Goal: Find contact information

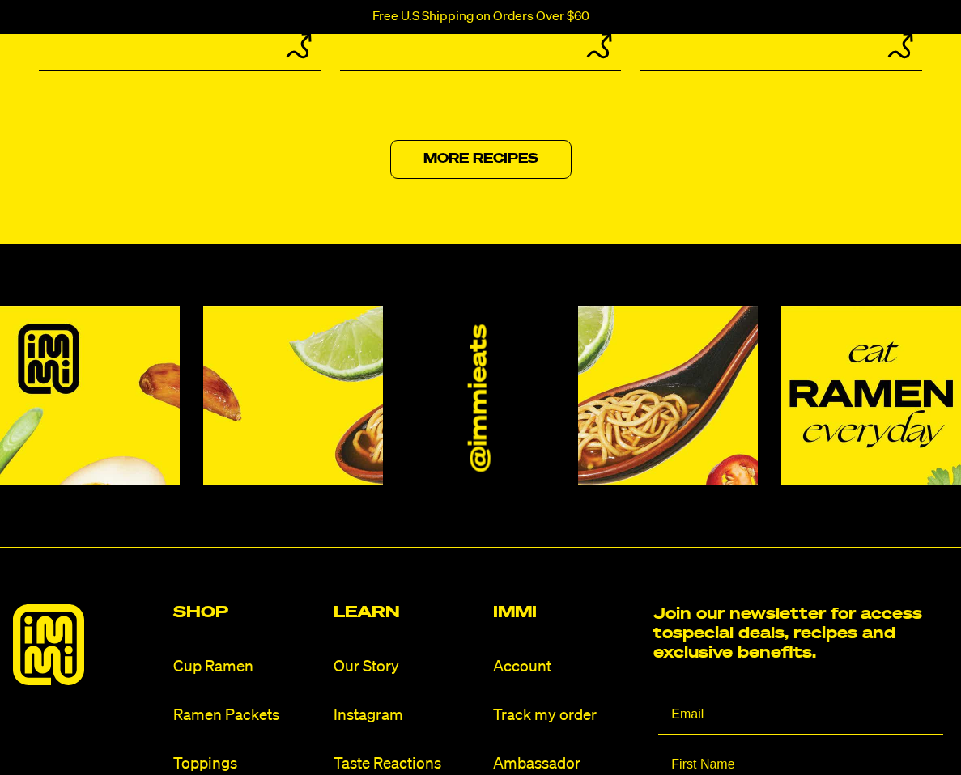
scroll to position [7498, 0]
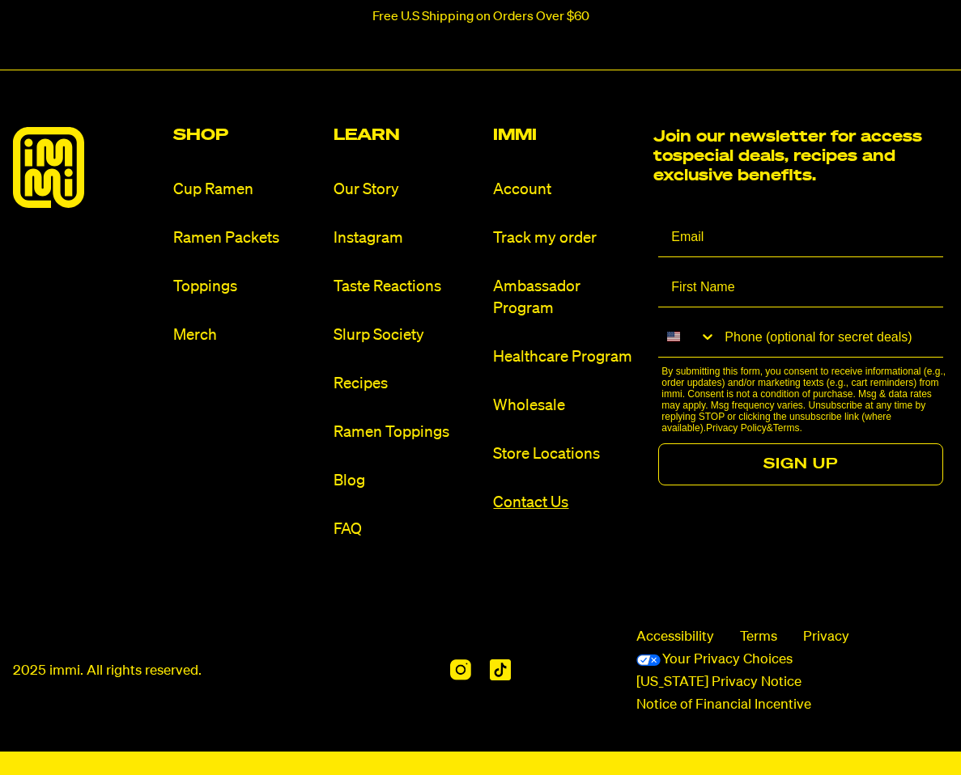
click at [539, 503] on link "Contact Us" at bounding box center [566, 503] width 147 height 22
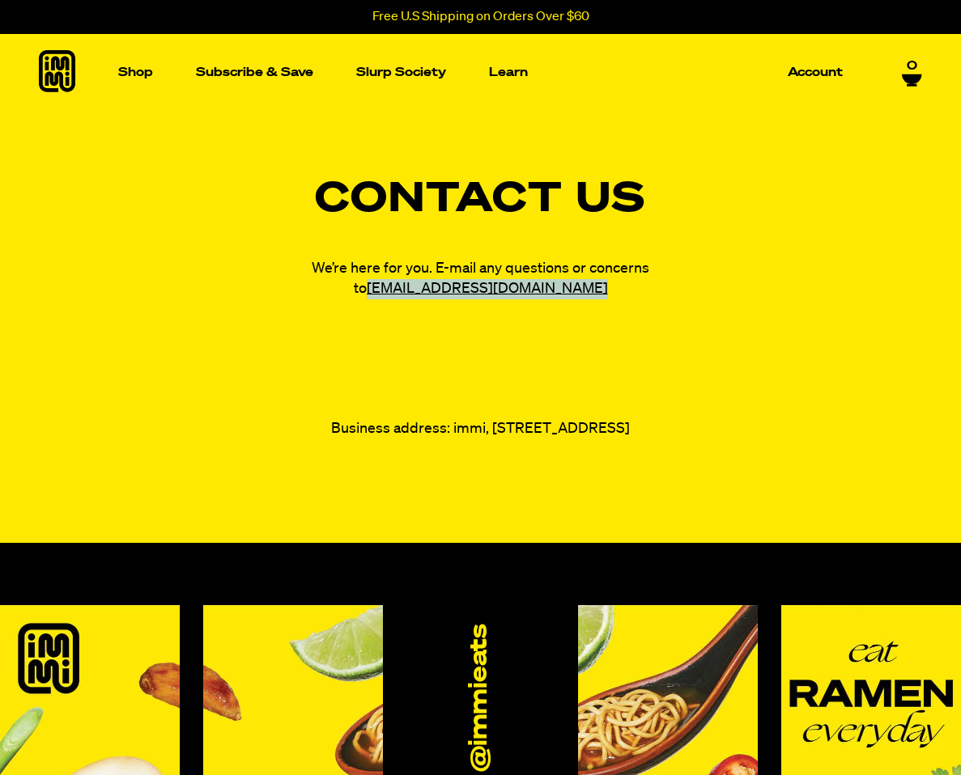
drag, startPoint x: 577, startPoint y: 300, endPoint x: 401, endPoint y: 282, distance: 176.6
click at [401, 282] on div "Contact Us We’re here for you. E-mail any questions or concerns to [EMAIL_ADDRE…" at bounding box center [480, 310] width 961 height 260
copy div "[EMAIL_ADDRESS][DOMAIN_NAME]"
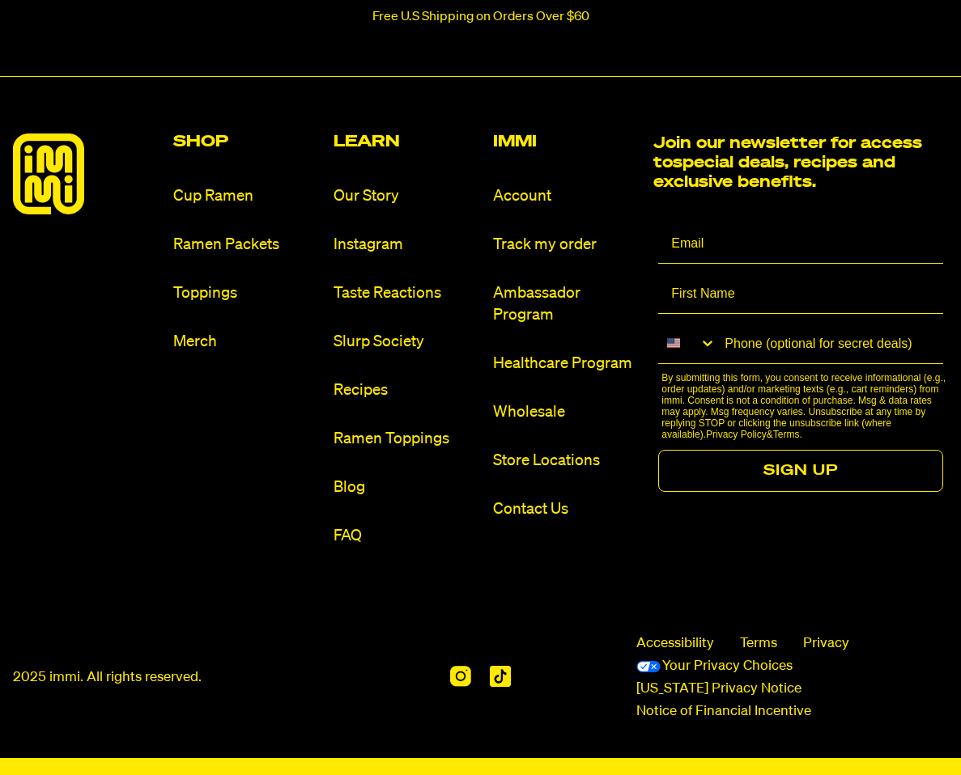
click at [537, 424] on ul "Account Track my order Ambassador Program Healthcare Program Wholesale Store Lo…" at bounding box center [566, 352] width 147 height 335
click at [533, 409] on link "Wholesale" at bounding box center [566, 412] width 147 height 22
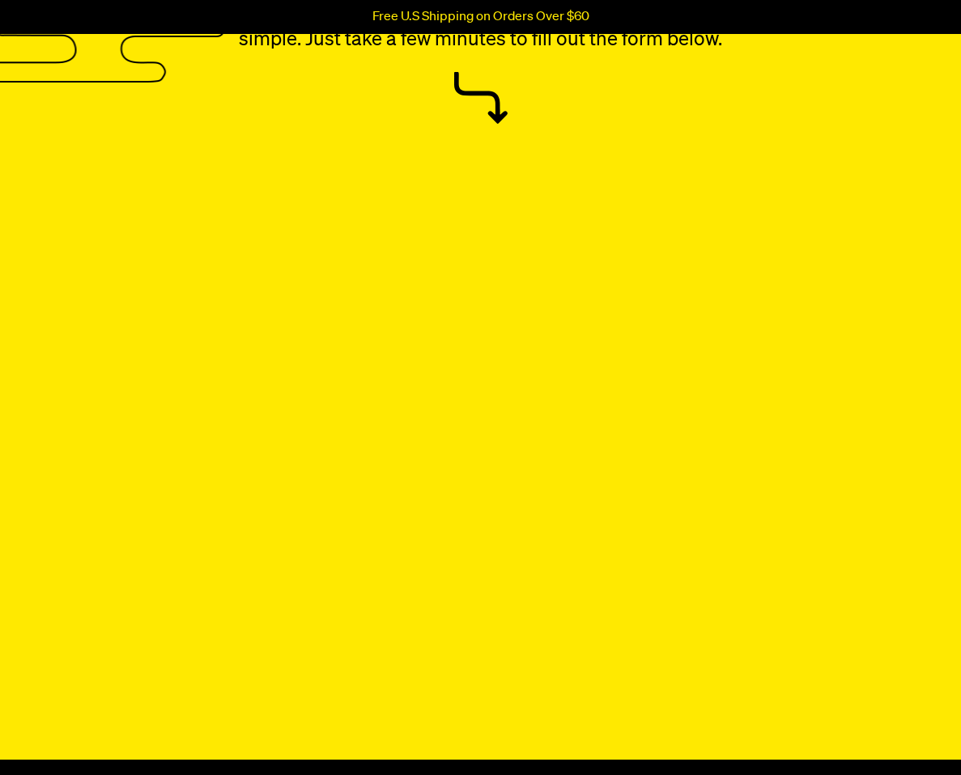
scroll to position [239, 0]
